Goal: Task Accomplishment & Management: Complete application form

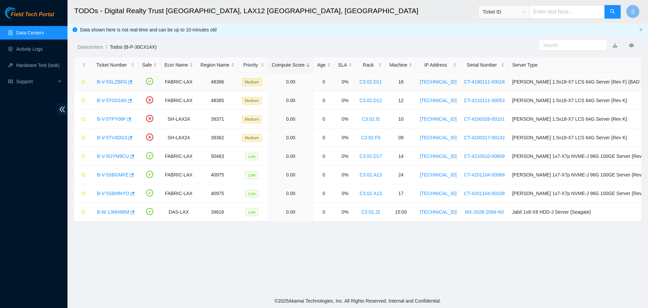
click at [113, 81] on link "B-V-5SLZBFG" at bounding box center [112, 81] width 30 height 5
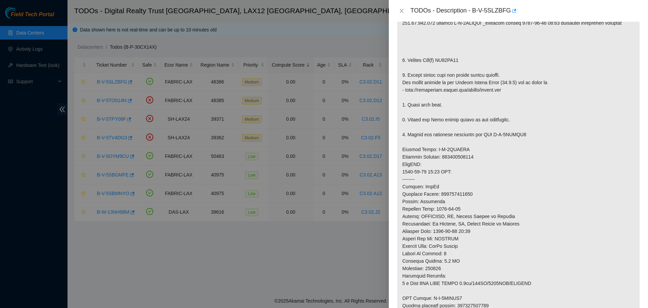
scroll to position [169, 0]
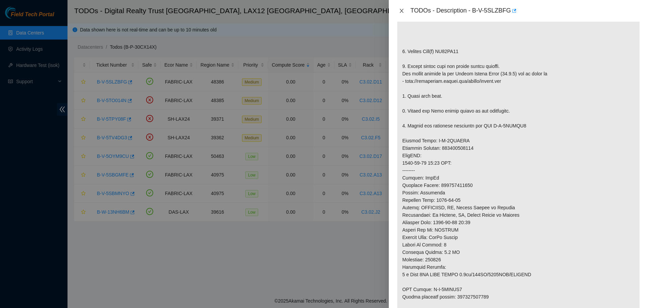
click at [401, 10] on icon "close" at bounding box center [401, 10] width 5 height 5
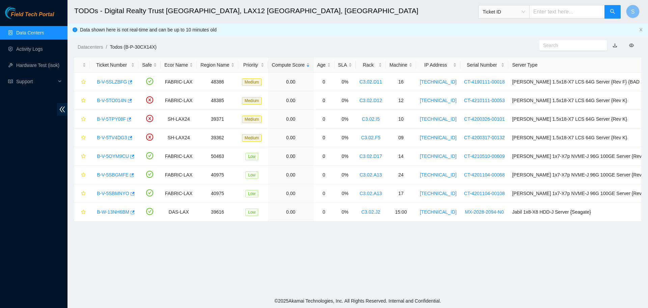
scroll to position [138, 0]
click at [117, 155] on link "B-V-5OYM9CU" at bounding box center [113, 155] width 32 height 5
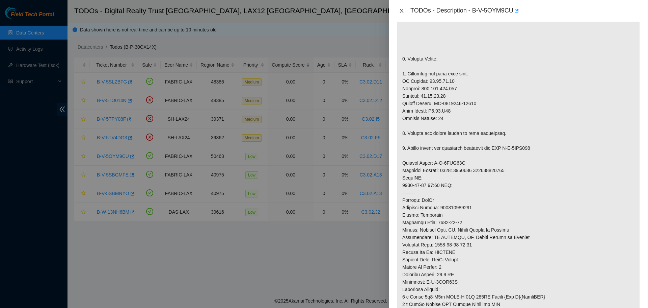
click at [404, 10] on icon "close" at bounding box center [401, 10] width 5 height 5
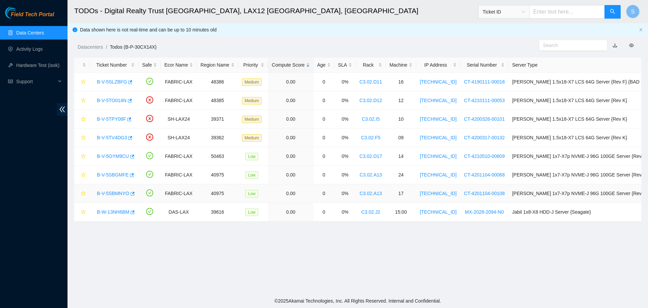
scroll to position [138, 0]
click at [106, 153] on link "B-V-5OYM9CU" at bounding box center [113, 155] width 32 height 5
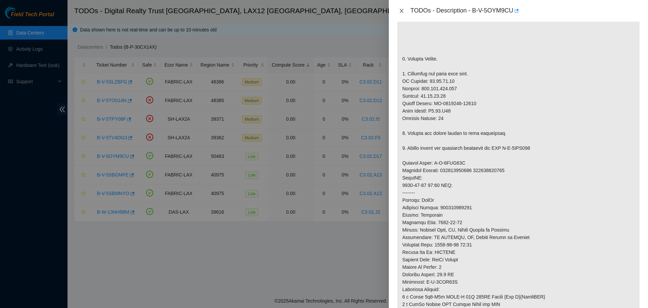
click at [400, 9] on icon "close" at bounding box center [402, 11] width 4 height 4
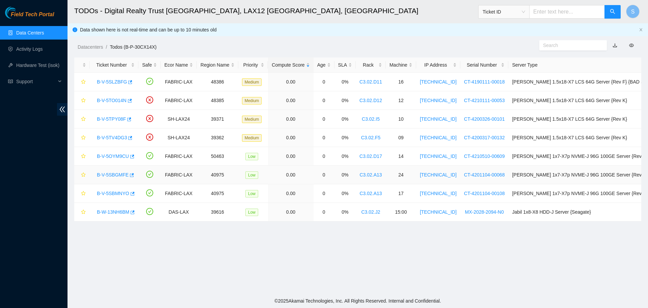
scroll to position [138, 0]
click at [112, 116] on link "B-V-5TPY08F" at bounding box center [111, 118] width 29 height 5
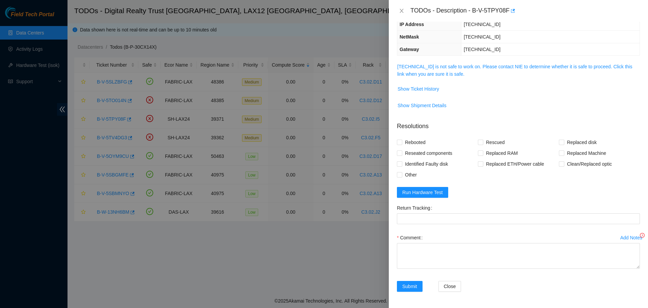
scroll to position [74, 0]
click at [461, 59] on div "Problem Type Hardware Sub Type Tier 1 Rack Number C3.02.I5 Machine Number 10 Se…" at bounding box center [518, 165] width 259 height 286
click at [462, 66] on link "184.27.47.141 is not safe to work on. Please contact NIE to determine whether i…" at bounding box center [514, 70] width 235 height 13
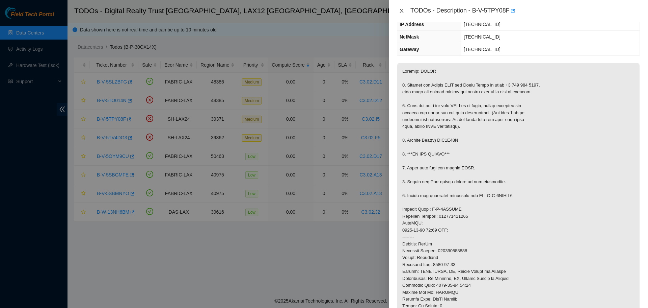
click at [400, 10] on icon "close" at bounding box center [401, 10] width 5 height 5
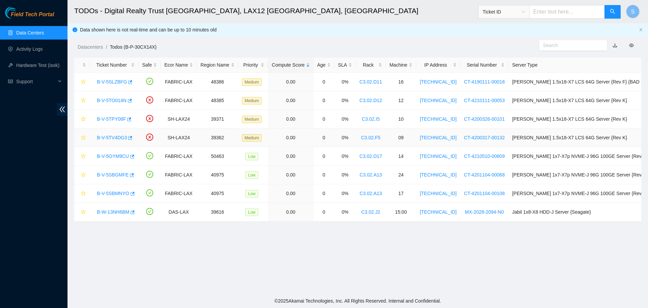
click at [111, 138] on link "B-V-5TV4DG3" at bounding box center [112, 137] width 30 height 5
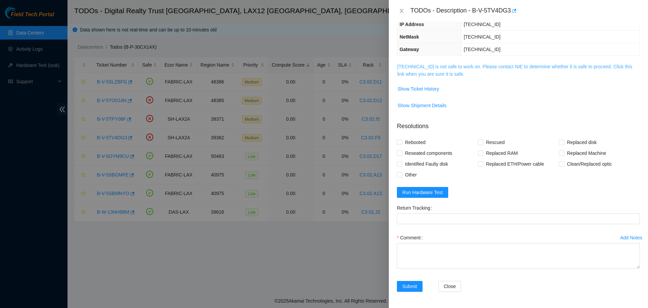
drag, startPoint x: 438, startPoint y: 52, endPoint x: 438, endPoint y: 65, distance: 12.8
click at [438, 58] on div "Problem Type Hardware Sub Type Tier 1 Rack Number C3.02.F5 Machine Number 09 Se…" at bounding box center [518, 165] width 259 height 286
click at [438, 66] on link "184.28.73.140 is not safe to work on. Please contact NIE to determine whether i…" at bounding box center [514, 70] width 235 height 13
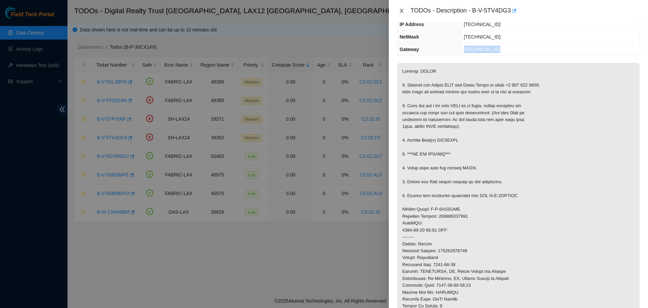
click at [400, 11] on icon "close" at bounding box center [401, 10] width 5 height 5
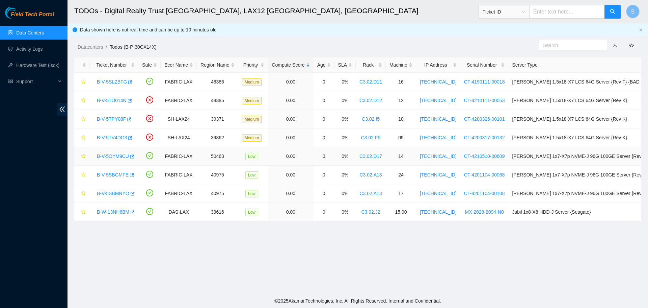
scroll to position [97, 0]
click at [122, 192] on link "B-V-5SBMNYO" at bounding box center [113, 192] width 32 height 5
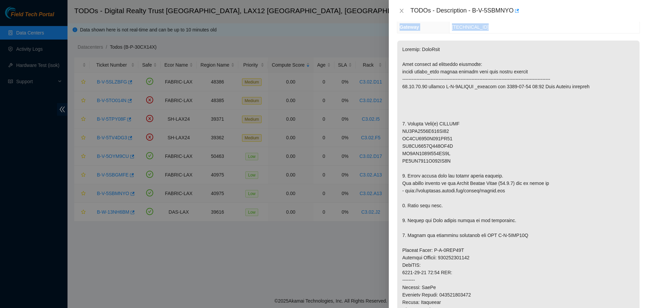
scroll to position [74, 0]
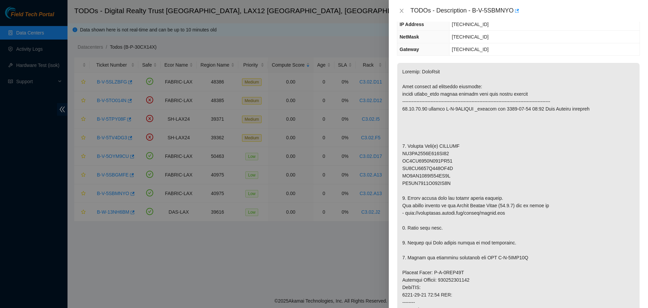
click at [400, 15] on div "TODOs - Description - B-V-5SBMNYO" at bounding box center [518, 10] width 243 height 11
drag, startPoint x: 400, startPoint y: 10, endPoint x: 390, endPoint y: 20, distance: 13.9
click at [400, 10] on icon "close" at bounding box center [401, 10] width 5 height 5
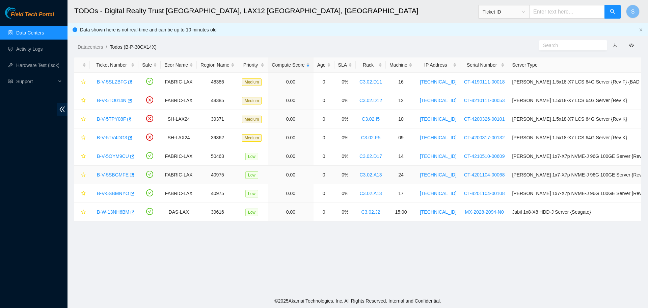
click at [121, 171] on div "B-V-5SBGMFE" at bounding box center [114, 174] width 41 height 11
click at [121, 172] on link "B-V-5SBGMFE" at bounding box center [113, 174] width 32 height 5
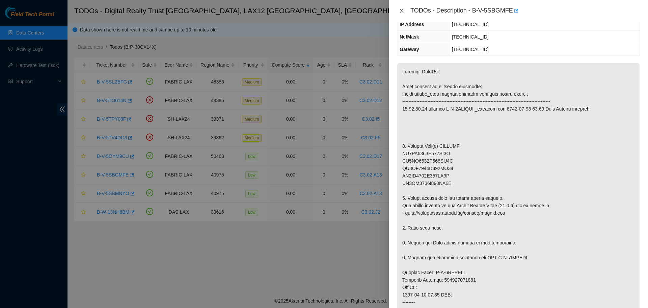
click at [406, 10] on button "Close" at bounding box center [401, 11] width 9 height 6
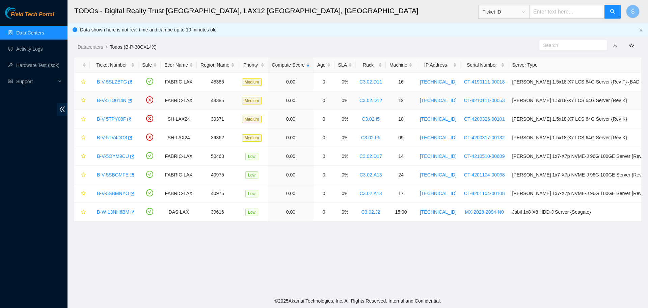
scroll to position [97, 0]
click at [117, 81] on link "B-V-5SLZBFG" at bounding box center [112, 81] width 30 height 5
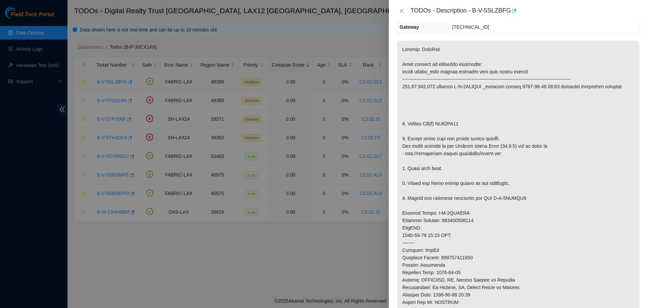
scroll to position [74, 0]
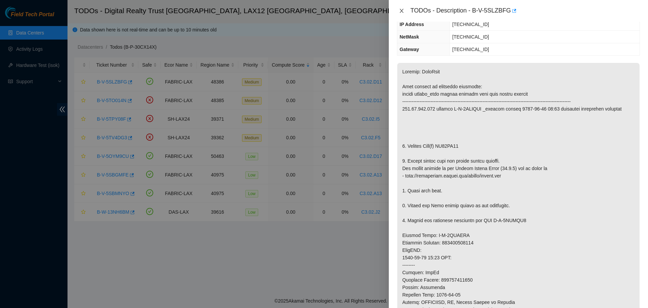
click at [403, 8] on icon "close" at bounding box center [401, 10] width 5 height 5
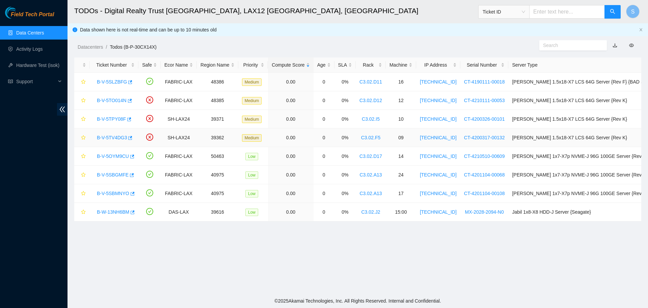
scroll to position [97, 0]
click at [121, 210] on link "B-W-13NH6BM" at bounding box center [113, 211] width 32 height 5
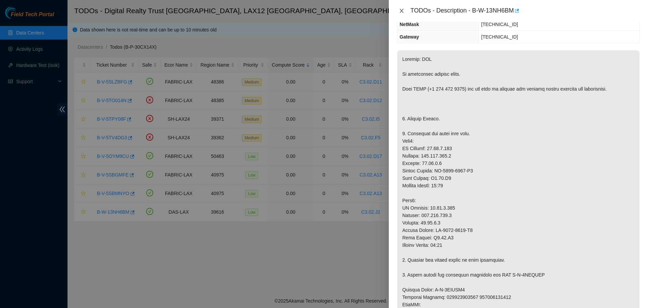
click at [403, 10] on icon "close" at bounding box center [401, 10] width 5 height 5
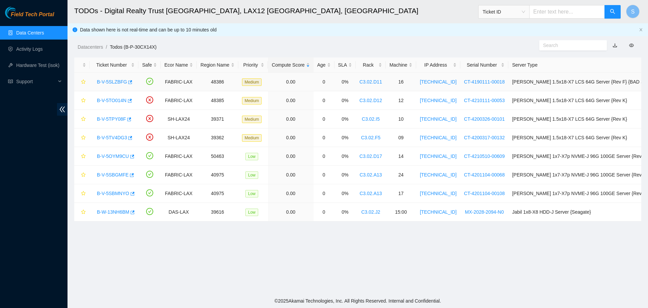
scroll to position [97, 0]
click at [109, 81] on link "B-V-5SLZBFG" at bounding box center [112, 81] width 30 height 5
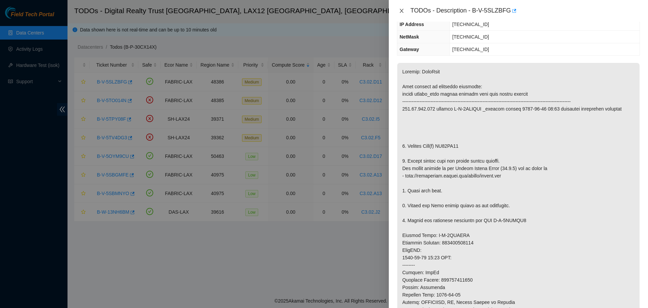
click at [401, 9] on icon "close" at bounding box center [401, 10] width 5 height 5
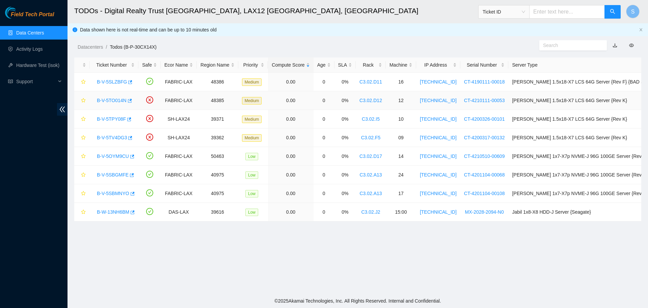
scroll to position [97, 0]
click at [113, 95] on td "B-V-5TO014N" at bounding box center [114, 100] width 49 height 19
click at [112, 100] on link "B-V-5TO014N" at bounding box center [112, 100] width 30 height 5
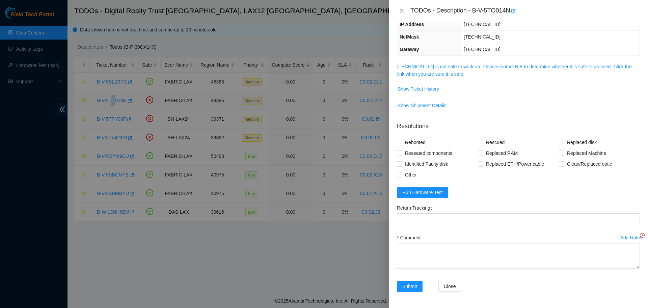
scroll to position [74, 0]
click at [429, 68] on link "104.96.201.143 is not safe to work on. Please contact NIE to determine whether …" at bounding box center [514, 70] width 235 height 13
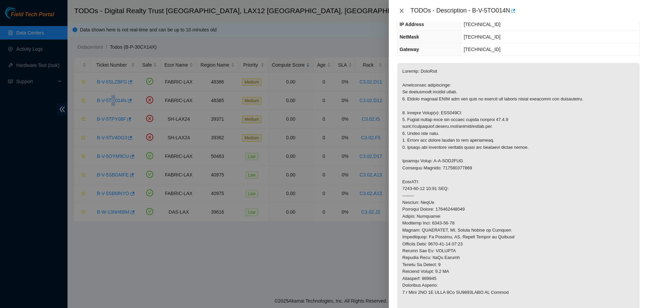
click at [406, 8] on button "Close" at bounding box center [401, 11] width 9 height 6
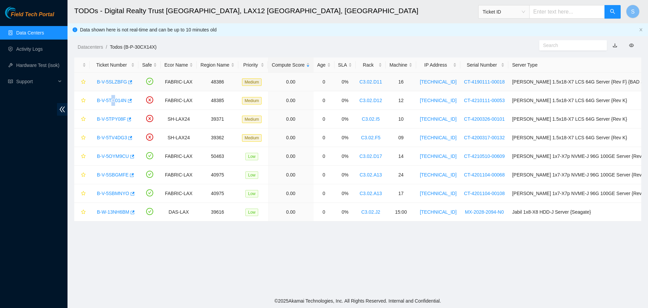
click at [115, 82] on link "B-V-5SLZBFG" at bounding box center [112, 81] width 30 height 5
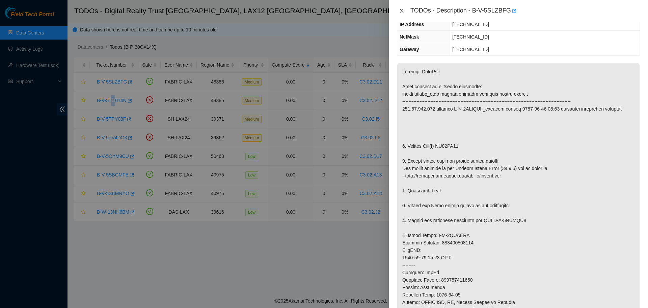
click at [405, 9] on button "Close" at bounding box center [401, 11] width 9 height 6
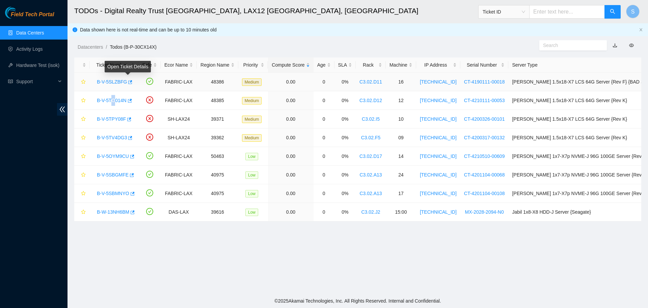
click at [113, 80] on link "B-V-5SLZBFG" at bounding box center [112, 81] width 30 height 5
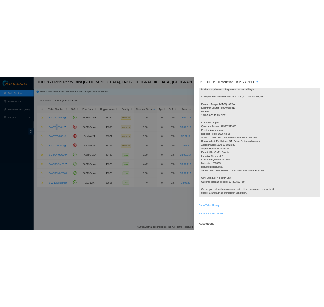
scroll to position [270, 0]
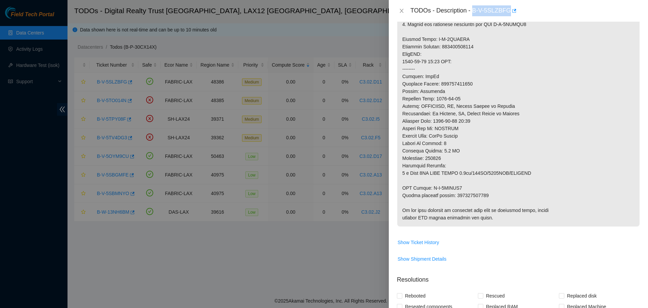
drag, startPoint x: 473, startPoint y: 12, endPoint x: 508, endPoint y: 14, distance: 34.8
click at [508, 14] on div "TODOs - Description - B-V-5SLZBFG" at bounding box center [526, 10] width 230 height 11
copy div "B-V-5SLZBFG"
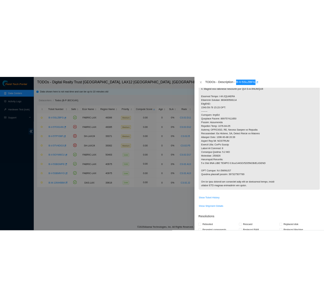
scroll to position [307, 0]
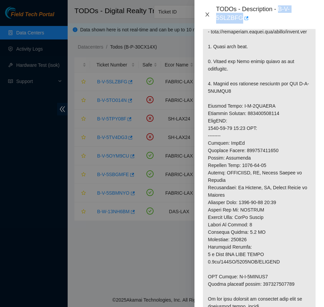
click at [208, 12] on icon "close" at bounding box center [206, 14] width 5 height 5
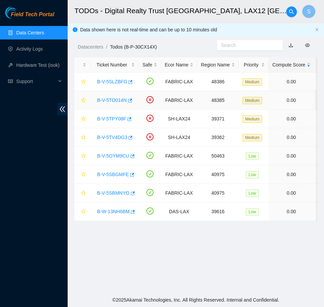
click at [105, 103] on link "B-V-5TO014N" at bounding box center [112, 100] width 30 height 5
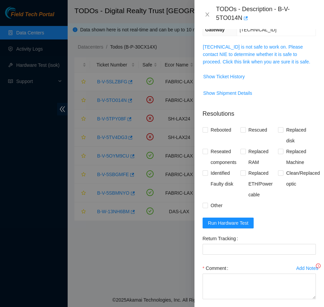
scroll to position [151, 0]
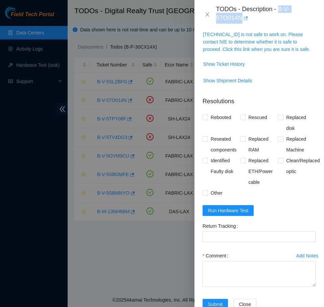
drag, startPoint x: 279, startPoint y: 8, endPoint x: 242, endPoint y: 19, distance: 38.4
click at [242, 19] on div "TODOs - Description - B-V-5TO014N" at bounding box center [266, 14] width 100 height 18
copy div "B-V-5TO014N"
click at [196, 16] on div "TODOs - Description - B-V-5TO014N" at bounding box center [258, 14] width 129 height 29
click at [206, 12] on icon "close" at bounding box center [206, 14] width 5 height 5
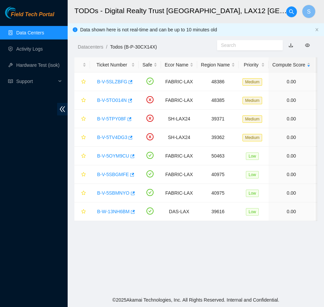
scroll to position [138, 0]
click at [120, 79] on link "B-V-5SLZBFG" at bounding box center [112, 81] width 30 height 5
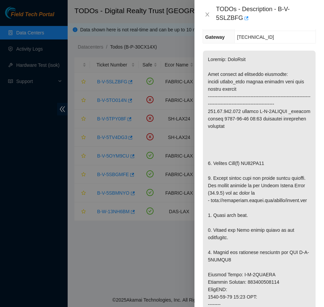
scroll to position [166, 0]
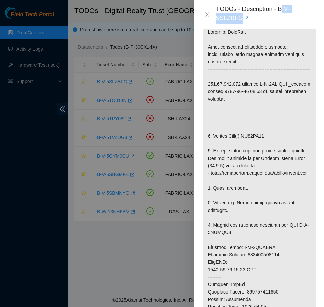
drag, startPoint x: 280, startPoint y: 10, endPoint x: 287, endPoint y: 12, distance: 7.2
click at [313, 13] on div "TODOs - Description - B-V-5SLZBFG" at bounding box center [266, 14] width 100 height 18
click at [279, 13] on div "TODOs - Description - B-V-5SLZBFG" at bounding box center [266, 14] width 100 height 18
click at [210, 15] on button "Close" at bounding box center [206, 14] width 9 height 6
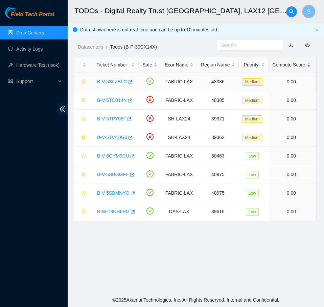
click at [109, 80] on link "B-V-5SLZBFG" at bounding box center [112, 81] width 30 height 5
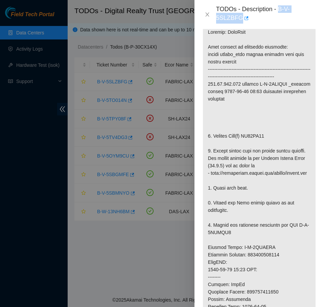
drag, startPoint x: 278, startPoint y: 10, endPoint x: 321, endPoint y: 10, distance: 43.2
click at [321, 10] on div "TODOs - Description - B-V-5SLZBFG" at bounding box center [258, 14] width 129 height 29
copy div "B-V-5SLZBFG"
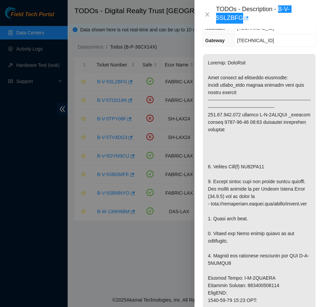
scroll to position [0, 0]
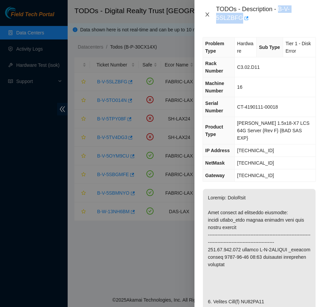
click at [209, 13] on icon "close" at bounding box center [206, 14] width 5 height 5
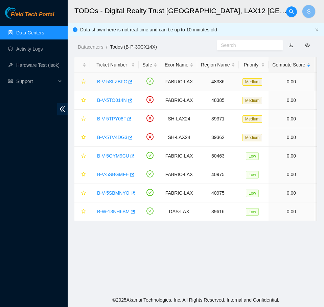
click at [107, 81] on link "B-V-5SLZBFG" at bounding box center [112, 81] width 30 height 5
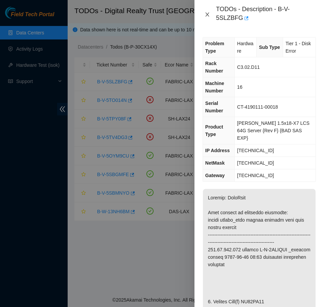
click at [204, 14] on icon "close" at bounding box center [206, 14] width 5 height 5
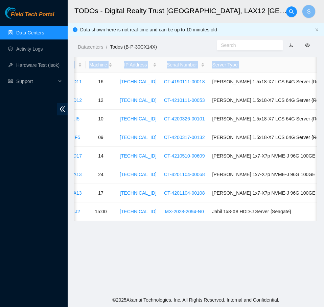
scroll to position [0, 308]
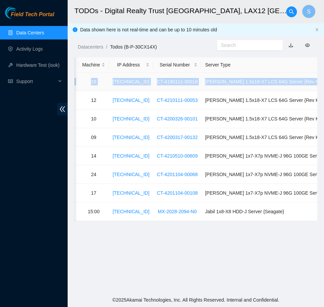
drag, startPoint x: 161, startPoint y: 81, endPoint x: 309, endPoint y: 82, distance: 147.9
click at [309, 82] on tr "B-V-5SLZBFG FABRIC-LAX 48386 Medium 0.00 0 0% C3.02.D11 16 104.96.201.211 CT-41…" at bounding box center [64, 82] width 594 height 19
copy tr "FABRIC-LAX 48386 Medium 0.00 0 0% C3.02.D11 16 104.96.201.211 CT-4190111-00018 …"
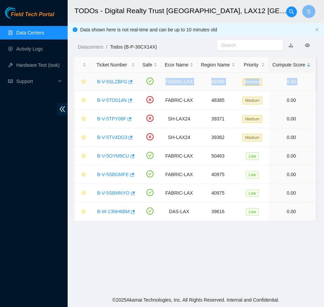
click at [116, 82] on link "B-V-5SLZBFG" at bounding box center [112, 81] width 30 height 5
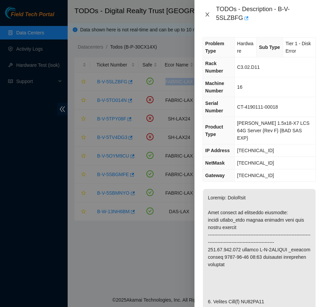
click at [204, 16] on button "Close" at bounding box center [206, 14] width 9 height 6
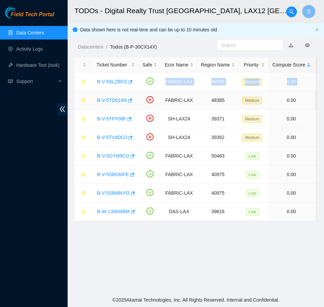
click at [105, 102] on link "B-V-5TO014N" at bounding box center [112, 100] width 30 height 5
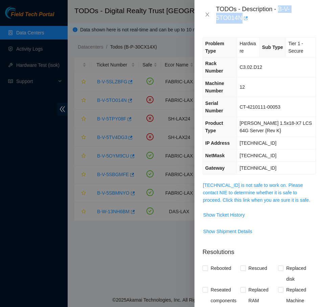
drag, startPoint x: 279, startPoint y: 10, endPoint x: 245, endPoint y: 21, distance: 35.4
click at [245, 21] on div "TODOs - Description - B-V-5TO014N" at bounding box center [266, 14] width 100 height 18
copy div "B-V-5TO014N"
click at [209, 13] on icon "close" at bounding box center [206, 14] width 5 height 5
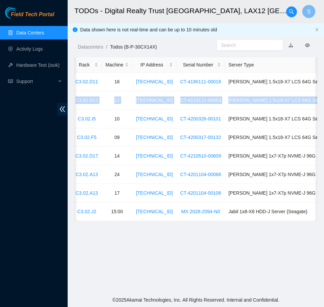
scroll to position [0, 308]
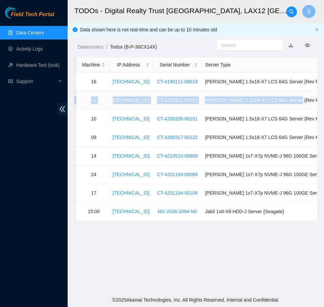
drag, startPoint x: 191, startPoint y: 99, endPoint x: 301, endPoint y: 105, distance: 110.2
click at [301, 105] on tr "B-V-5TO014N FABRIC-LAX 48385 Medium 0.00 0 0% C3.02.D12 12 104.96.201.143 CT-42…" at bounding box center [64, 100] width 594 height 19
copy tr "FABRIC-LAX 48385 Medium 0.00 0 0% C3.02.D12 12 104.96.201.143 CT-4210111-00053 …"
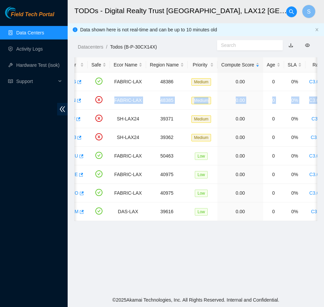
scroll to position [0, 0]
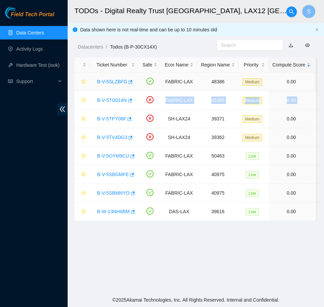
click at [117, 81] on link "B-V-5SLZBFG" at bounding box center [112, 81] width 30 height 5
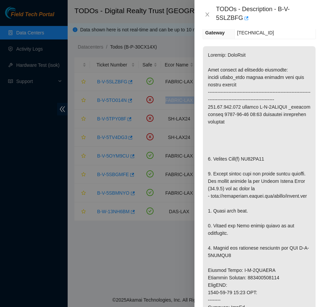
scroll to position [135, 0]
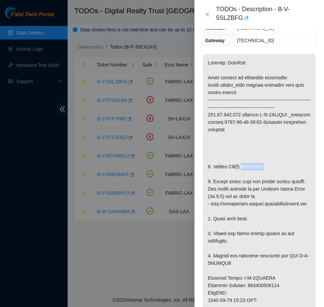
drag, startPoint x: 274, startPoint y: 164, endPoint x: 245, endPoint y: 167, distance: 28.8
click at [245, 167] on p at bounding box center [259, 274] width 112 height 441
copy p "ZC17DJ77"
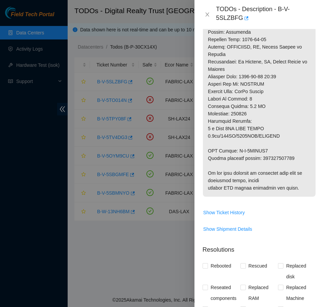
scroll to position [439, 0]
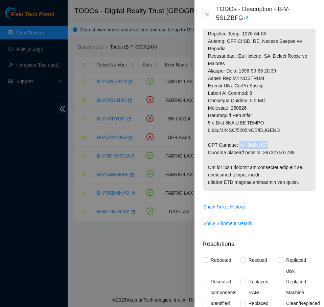
drag, startPoint x: 269, startPoint y: 155, endPoint x: 236, endPoint y: 154, distance: 32.8
copy p "B-V-5TSEII2"
drag, startPoint x: 290, startPoint y: 159, endPoint x: 260, endPoint y: 161, distance: 30.5
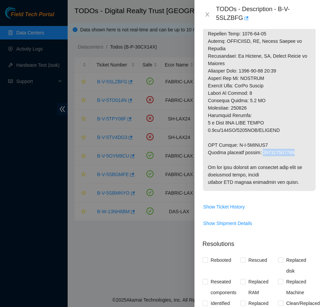
copy p "463470043440"
drag, startPoint x: 205, startPoint y: 13, endPoint x: 206, endPoint y: 17, distance: 3.7
click at [205, 13] on icon "close" at bounding box center [207, 14] width 4 height 4
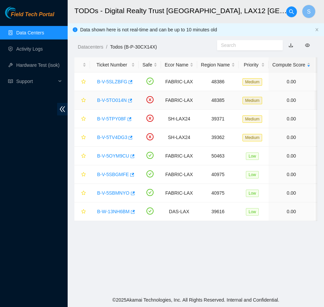
click at [115, 98] on link "B-V-5TO014N" at bounding box center [112, 100] width 30 height 5
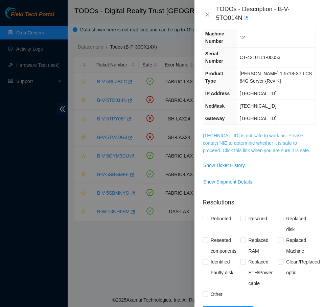
click at [269, 133] on link "104.96.201.143 is not safe to work on. Please contact NIE to determine whether …" at bounding box center [256, 143] width 107 height 20
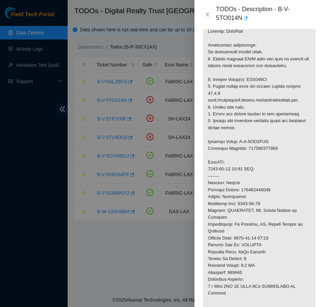
scroll to position [117, 0]
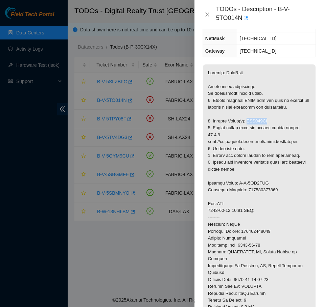
drag, startPoint x: 272, startPoint y: 109, endPoint x: 247, endPoint y: 108, distance: 25.7
click at [247, 108] on p at bounding box center [259, 235] width 112 height 341
copy p "WJG135LC"
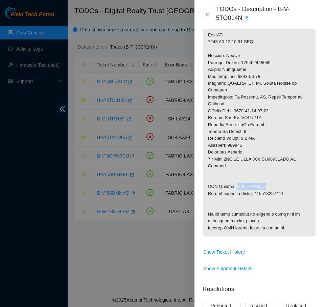
drag, startPoint x: 263, startPoint y: 156, endPoint x: 234, endPoint y: 160, distance: 29.3
click at [234, 160] on p at bounding box center [259, 66] width 112 height 341
drag, startPoint x: 287, startPoint y: 163, endPoint x: 256, endPoint y: 168, distance: 31.7
click at [256, 168] on p at bounding box center [259, 66] width 112 height 341
click at [208, 15] on icon "close" at bounding box center [206, 14] width 5 height 5
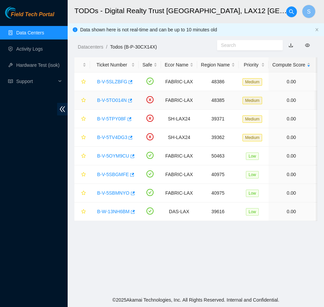
scroll to position [113, 0]
click at [117, 152] on div "B-V-5OYM9CU" at bounding box center [114, 156] width 41 height 11
click at [117, 156] on link "B-V-5OYM9CU" at bounding box center [113, 155] width 32 height 5
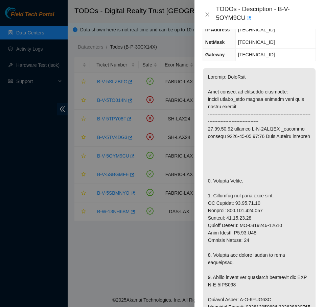
scroll to position [121, 0]
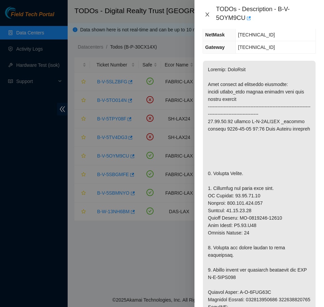
click at [207, 14] on icon "close" at bounding box center [207, 14] width 4 height 4
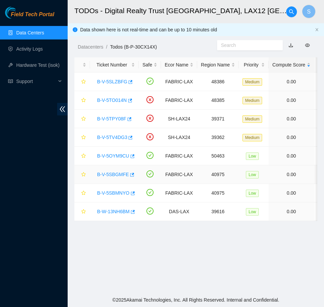
click at [115, 172] on link "B-V-5SBGMFE" at bounding box center [113, 174] width 32 height 5
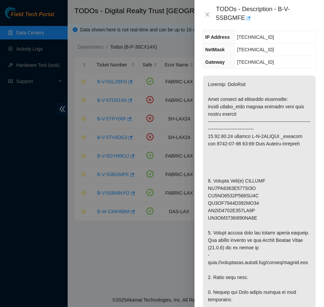
scroll to position [128, 0]
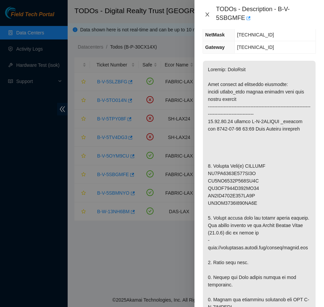
drag, startPoint x: 208, startPoint y: 13, endPoint x: 173, endPoint y: 163, distance: 154.7
click at [208, 14] on icon "close" at bounding box center [206, 14] width 5 height 5
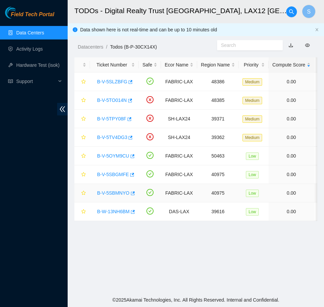
click at [117, 192] on link "B-V-5SBMNYO" at bounding box center [113, 192] width 32 height 5
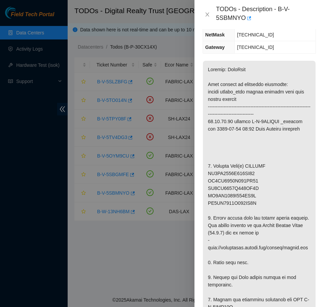
click at [212, 16] on div "TODOs - Description - B-V-5SBMNYO" at bounding box center [258, 14] width 113 height 18
click at [210, 16] on div "TODOs - Description - B-V-5SBMNYO" at bounding box center [258, 14] width 113 height 18
click at [210, 16] on button "Close" at bounding box center [206, 14] width 9 height 6
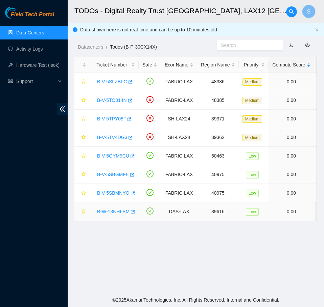
scroll to position [113, 0]
click at [128, 214] on link "B-W-13NH6BM" at bounding box center [113, 211] width 32 height 5
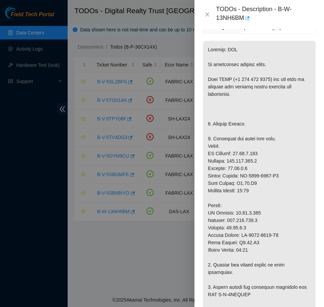
click at [205, 10] on div "TODOs - Description - B-W-13NH6BM" at bounding box center [258, 14] width 113 height 18
click at [207, 16] on icon "close" at bounding box center [206, 14] width 5 height 5
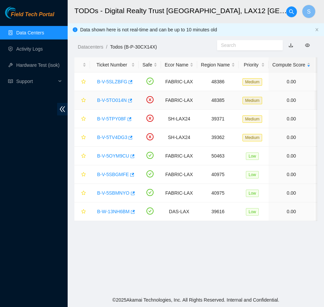
click at [120, 105] on div "B-V-5TO014N" at bounding box center [114, 100] width 41 height 11
click at [121, 96] on div "B-V-5TO014N" at bounding box center [114, 100] width 41 height 11
click at [121, 99] on link "B-V-5TO014N" at bounding box center [112, 100] width 30 height 5
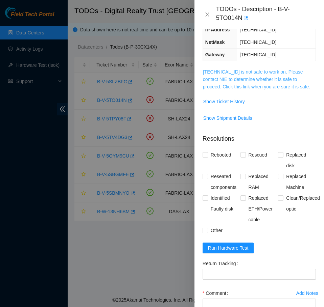
click at [241, 69] on link "104.96.201.143 is not safe to work on. Please contact NIE to determine whether …" at bounding box center [256, 79] width 107 height 20
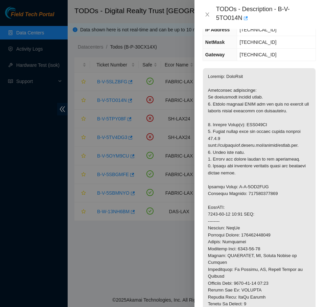
scroll to position [0, 0]
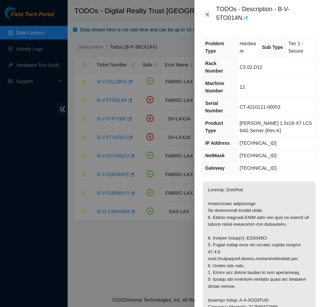
click at [205, 15] on icon "close" at bounding box center [206, 14] width 5 height 5
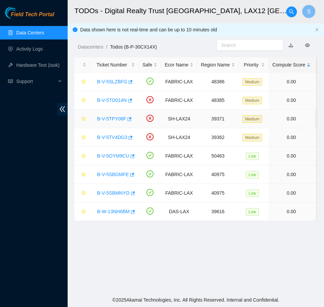
click at [107, 117] on link "B-V-5TPY08F" at bounding box center [111, 118] width 29 height 5
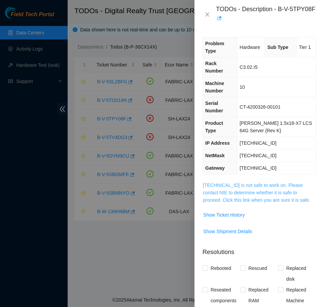
click at [224, 183] on link "184.27.47.141 is not safe to work on. Please contact NIE to determine whether i…" at bounding box center [256, 193] width 107 height 20
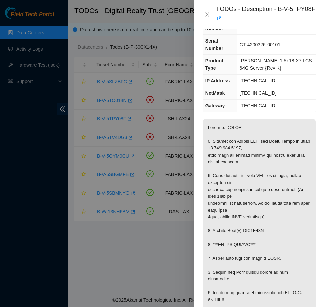
scroll to position [68, 0]
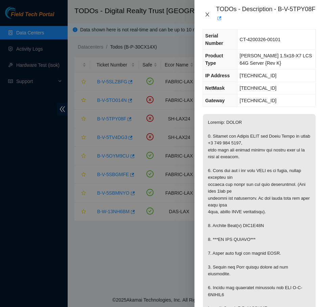
click at [207, 13] on icon "close" at bounding box center [206, 14] width 5 height 5
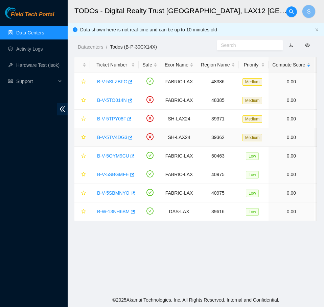
click at [116, 137] on link "B-V-5TV4DG3" at bounding box center [112, 137] width 30 height 5
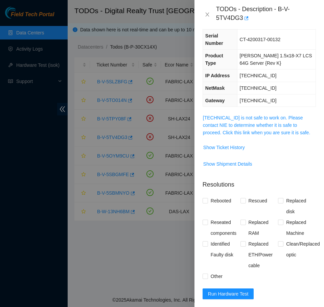
click at [263, 114] on span "184.28.73.140 is not safe to work on. Please contact NIE to determine whether i…" at bounding box center [259, 125] width 112 height 22
click at [263, 121] on span "184.28.73.140 is not safe to work on. Please contact NIE to determine whether i…" at bounding box center [259, 125] width 112 height 22
click at [264, 120] on link "184.28.73.140 is not safe to work on. Please contact NIE to determine whether i…" at bounding box center [256, 125] width 107 height 20
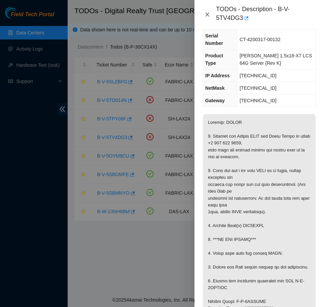
click at [203, 15] on button "Close" at bounding box center [206, 14] width 9 height 6
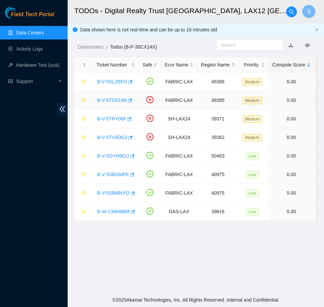
click at [113, 101] on link "B-V-5TO014N" at bounding box center [112, 100] width 30 height 5
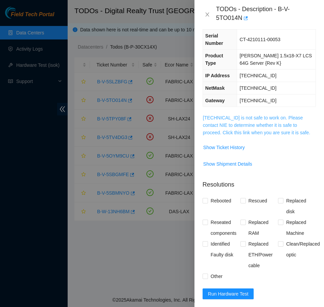
click at [289, 117] on link "104.96.201.143 is not safe to work on. Please contact NIE to determine whether …" at bounding box center [256, 125] width 107 height 20
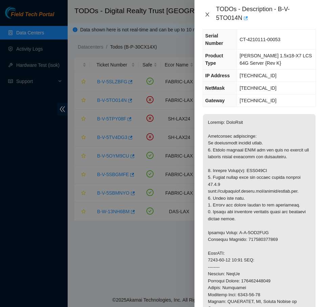
click at [205, 13] on icon "close" at bounding box center [206, 14] width 5 height 5
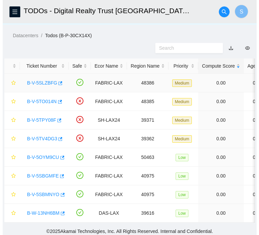
scroll to position [34, 0]
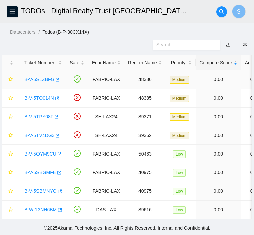
click at [41, 81] on link "B-V-5SLZBFG" at bounding box center [39, 79] width 30 height 5
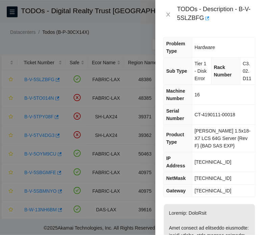
scroll to position [0, 0]
click at [171, 16] on button "Close" at bounding box center [167, 14] width 9 height 6
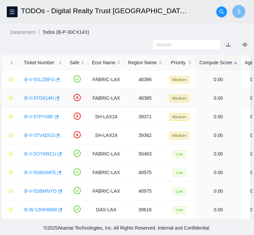
click at [46, 100] on link "B-V-5TO014N" at bounding box center [39, 97] width 30 height 5
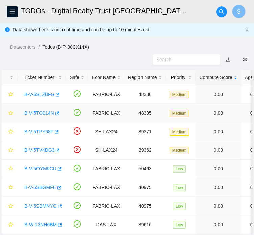
click at [44, 116] on link "B-V-5TO014N" at bounding box center [39, 112] width 30 height 5
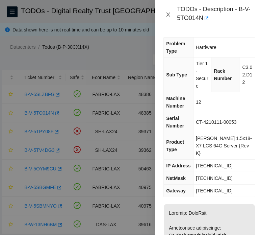
click at [170, 15] on icon "close" at bounding box center [167, 14] width 5 height 5
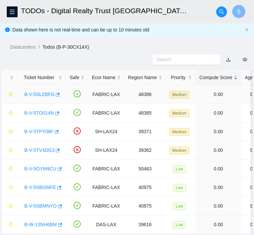
click at [42, 97] on link "B-V-5SLZBFG" at bounding box center [39, 94] width 30 height 5
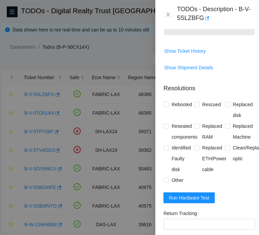
scroll to position [743, 0]
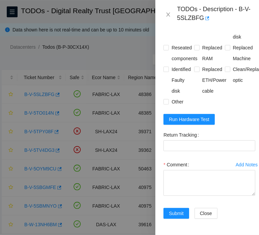
click at [180, 31] on span "Rebooted" at bounding box center [182, 26] width 26 height 11
click at [168, 28] on input "Rebooted" at bounding box center [165, 25] width 5 height 5
checkbox input "true"
click at [203, 31] on span "Rescued" at bounding box center [212, 26] width 24 height 11
click at [199, 28] on input "Rescued" at bounding box center [196, 25] width 5 height 5
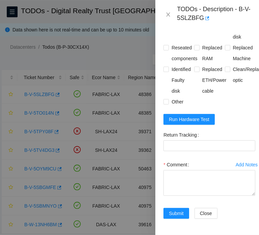
checkbox input "true"
click at [201, 125] on button "Run Hardware Test" at bounding box center [188, 119] width 51 height 11
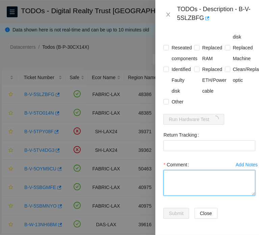
click at [198, 191] on textarea "Comment" at bounding box center [209, 183] width 92 height 26
paste textarea "B-V-5SLZBFG FABRIC-LAX 48386 Medium 0.00 0 0% C3.02.D11 16 [TECHNICAL_ID] CT-41…"
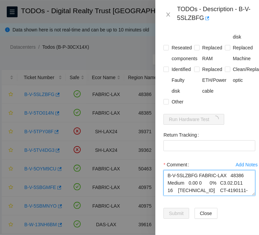
scroll to position [154, 0]
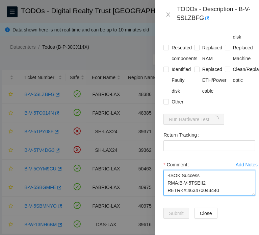
type textarea "B-V-5SLZBFG FABRIC-LAX 48386 Medium 0.00 0 0% C3.02.D11 16 [TECHNICAL_ID] CT-41…"
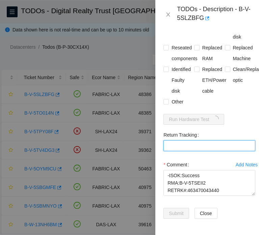
click at [209, 151] on Tracking "Return Tracking" at bounding box center [209, 145] width 92 height 11
paste Tracking "463470043440"
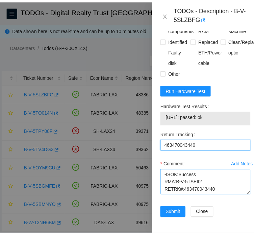
scroll to position [0, 0]
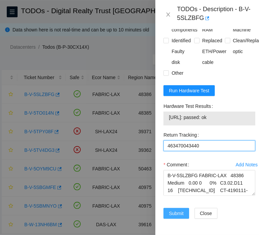
type Tracking "463470043440"
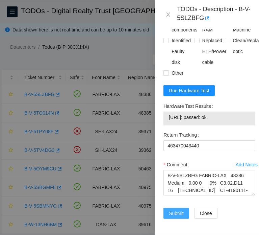
click at [180, 209] on span "Submit" at bounding box center [176, 212] width 15 height 7
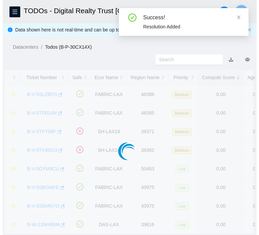
scroll to position [193, 0]
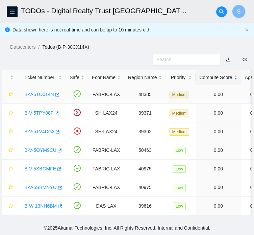
click at [42, 97] on link "B-V-5TO014N" at bounding box center [39, 94] width 30 height 5
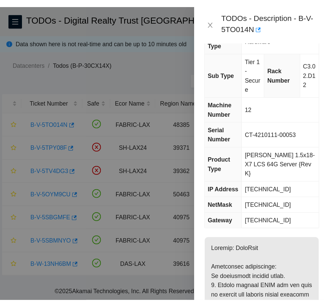
scroll to position [0, 0]
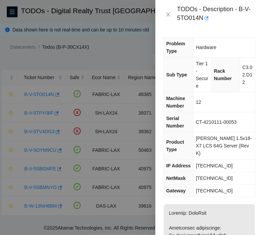
click at [231, 32] on div "Problem Type Hardware Sub Type Tier 1 - Secure Rack Number C3.02.D12 Machine Nu…" at bounding box center [209, 132] width 108 height 206
